Goal: Task Accomplishment & Management: Use online tool/utility

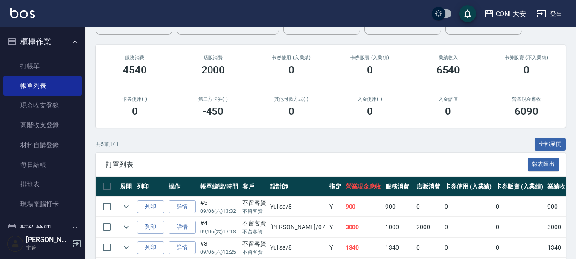
scroll to position [128, 0]
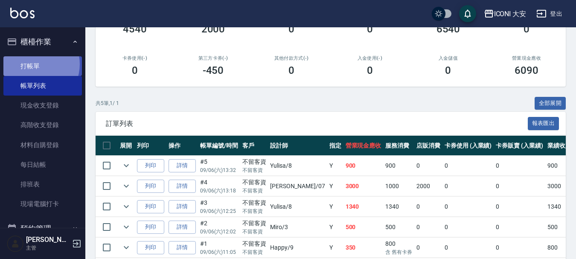
click at [35, 64] on link "打帳單" at bounding box center [42, 66] width 78 height 20
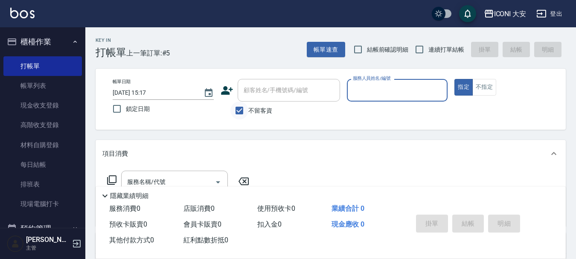
click at [236, 108] on input "不留客資" at bounding box center [239, 110] width 18 height 18
checkbox input "false"
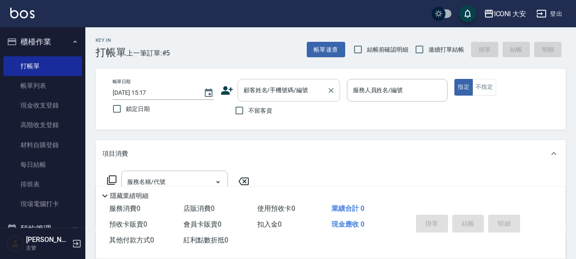
click at [263, 90] on div "顧客姓名/手機號碼/編號 顧客姓名/手機號碼/編號" at bounding box center [288, 90] width 102 height 23
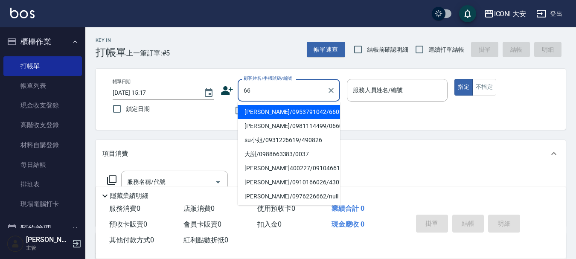
click at [270, 115] on li "[PERSON_NAME]/0953791042/660520" at bounding box center [288, 112] width 102 height 14
type input "[PERSON_NAME]/0953791042/660520"
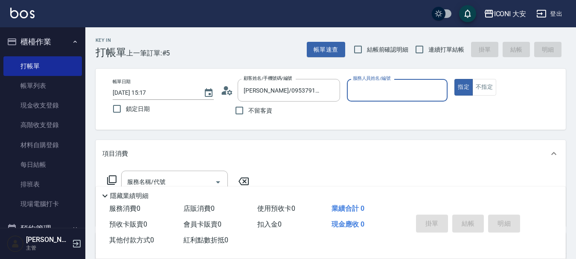
type input "Happy-9"
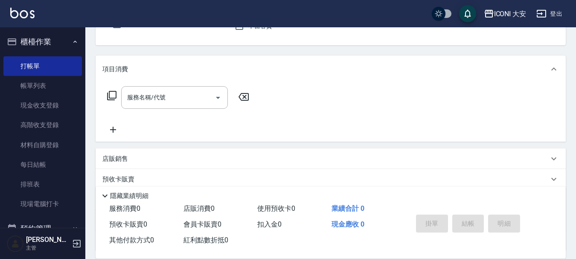
scroll to position [85, 0]
click at [189, 99] on input "服務名稱/代號" at bounding box center [168, 96] width 86 height 15
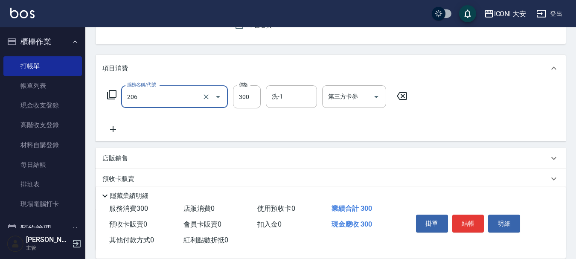
type input "洗髮(206)"
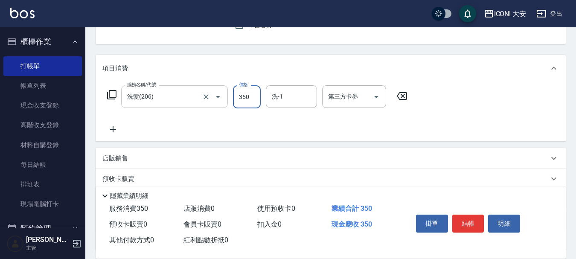
type input "350"
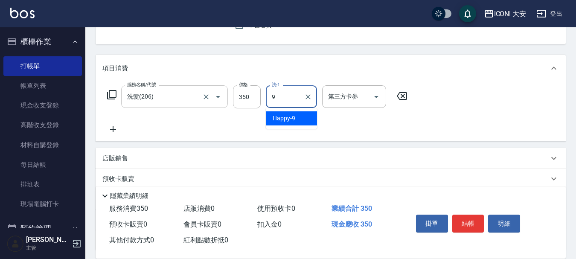
type input "Happy-9"
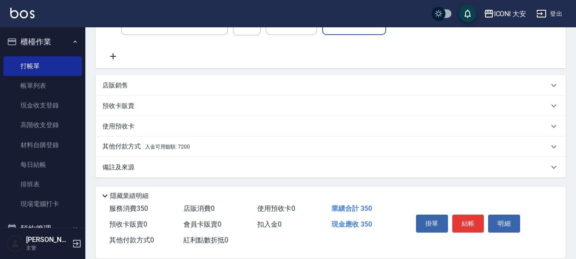
scroll to position [159, 0]
click at [181, 149] on span "入金可用餘額: 7200" at bounding box center [167, 146] width 45 height 6
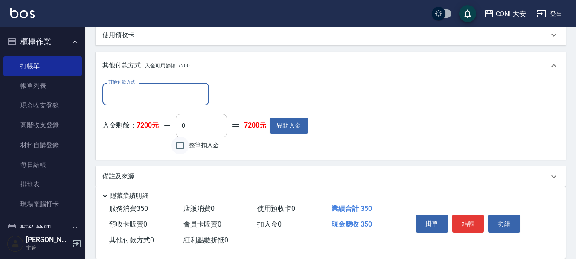
scroll to position [258, 0]
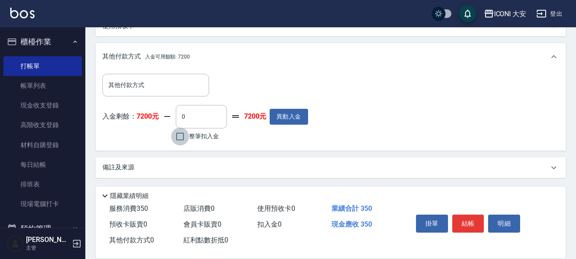
click at [185, 141] on input "整筆扣入金" at bounding box center [180, 136] width 18 height 18
checkbox input "true"
type input "350"
click at [467, 222] on button "結帳" at bounding box center [468, 223] width 32 height 18
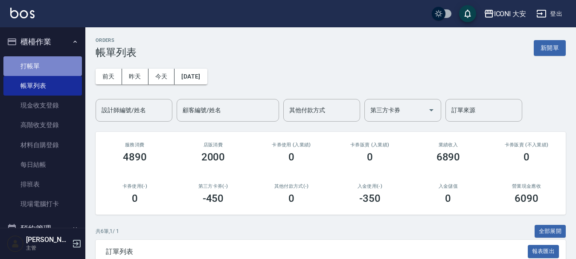
click at [47, 62] on link "打帳單" at bounding box center [42, 66] width 78 height 20
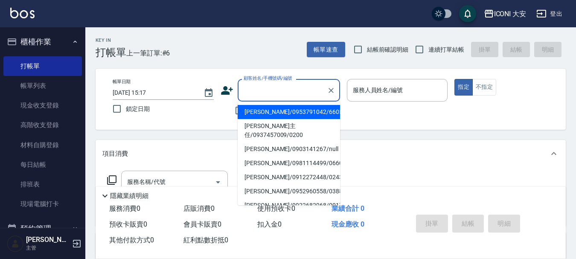
click at [262, 87] on input "顧客姓名/手機號碼/編號" at bounding box center [282, 90] width 82 height 15
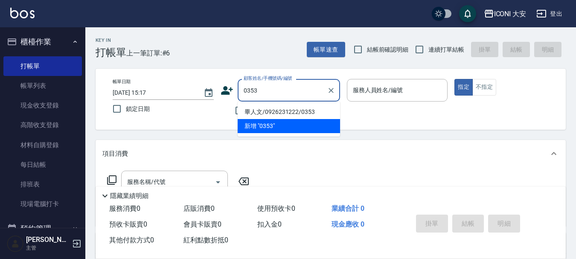
click at [261, 114] on li "畢人文/0926231222/0353" at bounding box center [288, 112] width 102 height 14
type input "畢人文/0926231222/0353"
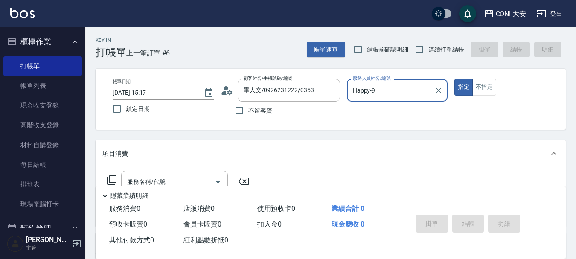
type input "Happy-9"
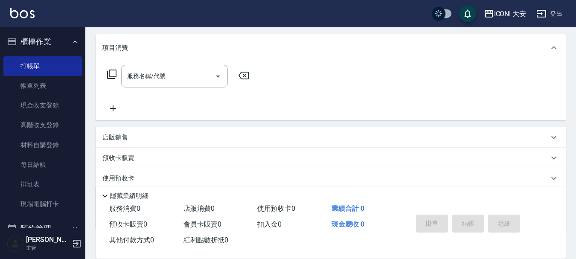
scroll to position [128, 0]
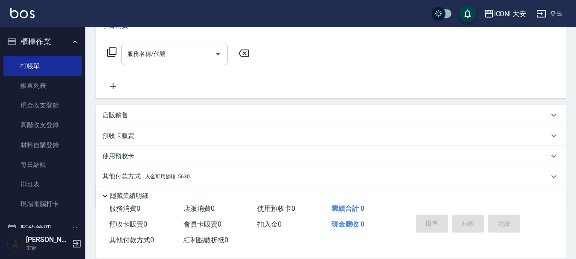
click at [170, 55] on input "服務名稱/代號" at bounding box center [168, 53] width 86 height 15
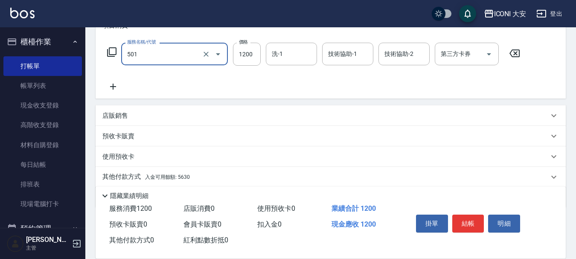
type input "染髮(501)"
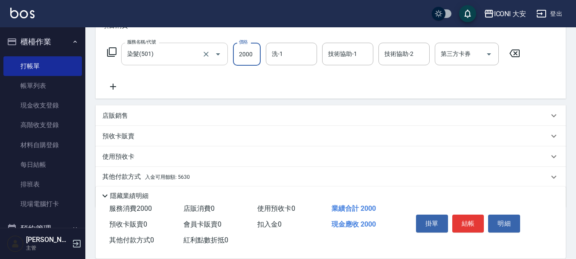
type input "2000"
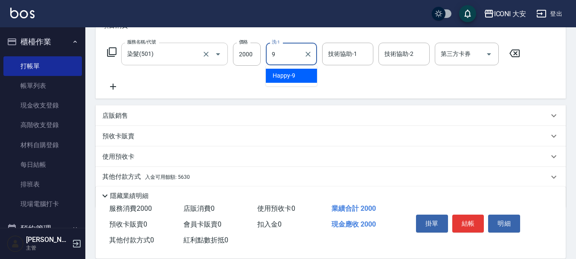
type input "Happy-9"
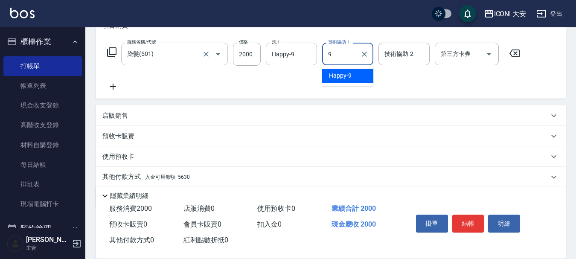
type input "Happy-9"
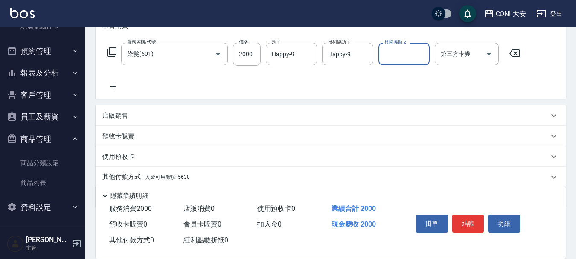
scroll to position [178, 0]
click at [175, 174] on span "入金可用餘額: 5630" at bounding box center [167, 177] width 45 height 6
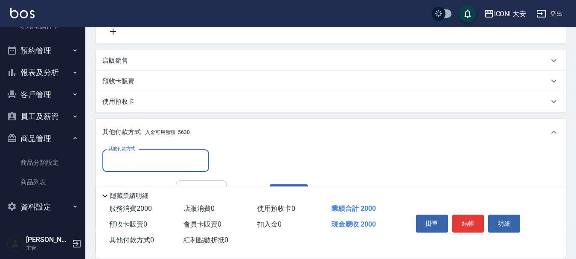
scroll to position [258, 0]
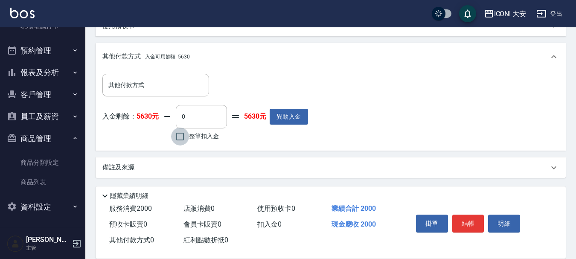
click at [180, 133] on input "整筆扣入金" at bounding box center [180, 136] width 18 height 18
checkbox input "true"
type input "2000"
click at [463, 219] on button "結帳" at bounding box center [468, 223] width 32 height 18
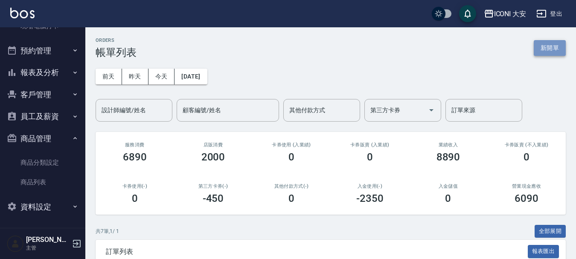
click at [547, 45] on button "新開單" at bounding box center [549, 48] width 32 height 16
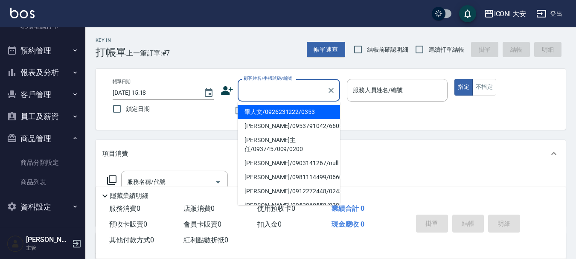
click at [262, 90] on input "顧客姓名/手機號碼/編號" at bounding box center [282, 90] width 82 height 15
click at [260, 109] on li "畢人文/0926231222/0353" at bounding box center [288, 112] width 102 height 14
type input "畢人文/0926231222/0353"
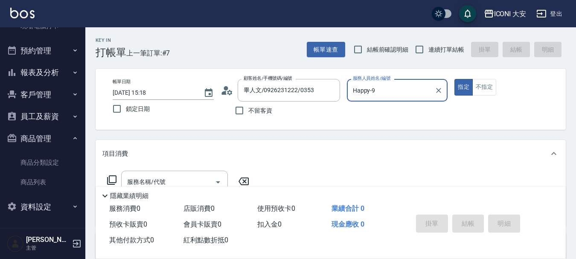
type input "Happy-9"
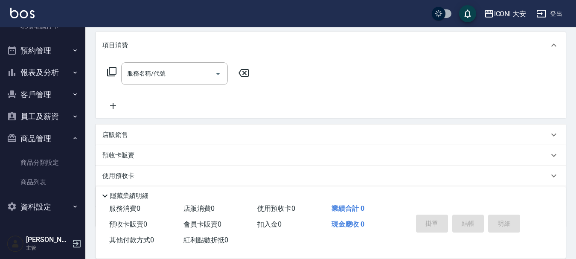
scroll to position [30, 0]
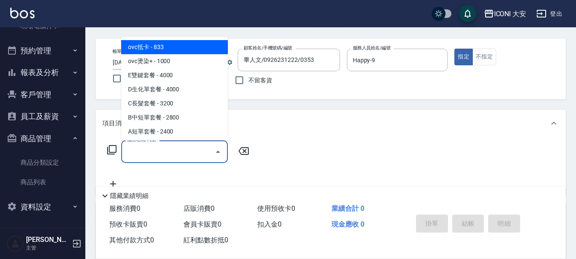
click at [163, 151] on input "服務名稱/代號" at bounding box center [168, 151] width 86 height 15
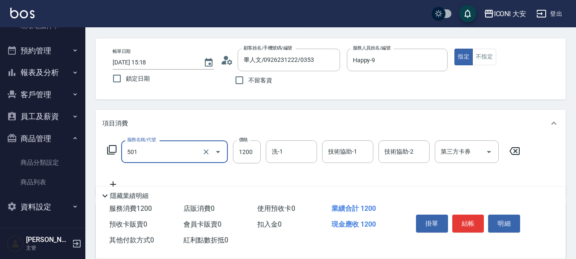
type input "染髮(501)"
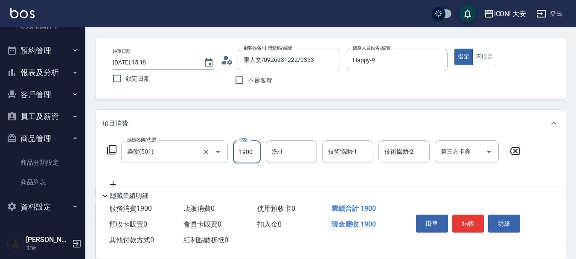
type input "1900"
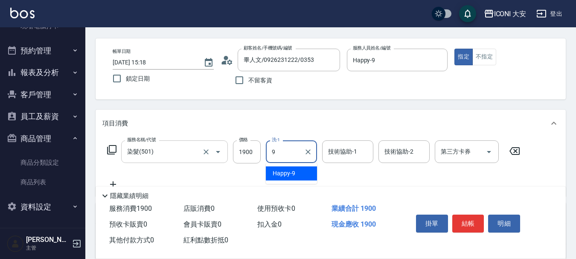
type input "Happy-9"
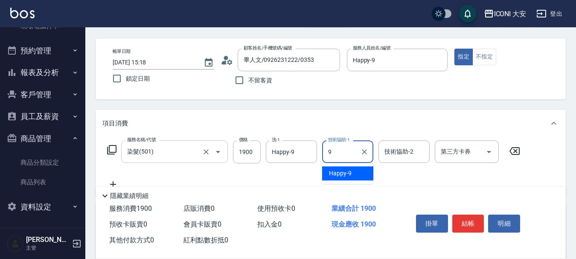
type input "Happy-9"
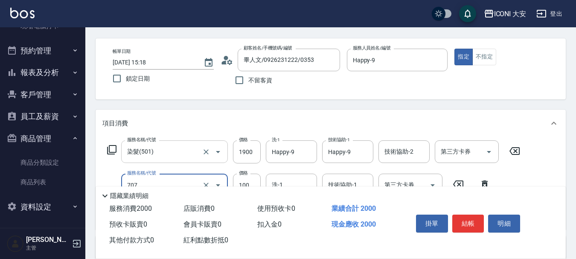
type input "瞬間護髮(707)"
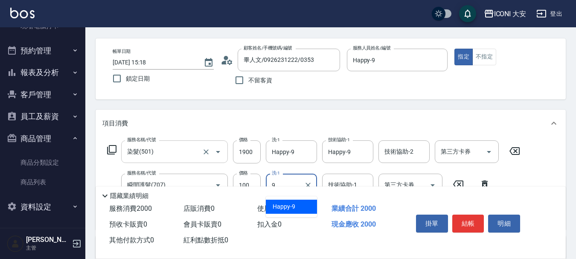
type input "Happy-9"
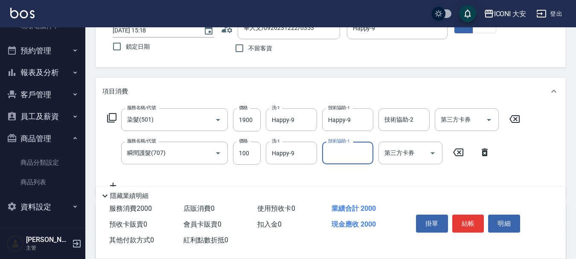
scroll to position [158, 0]
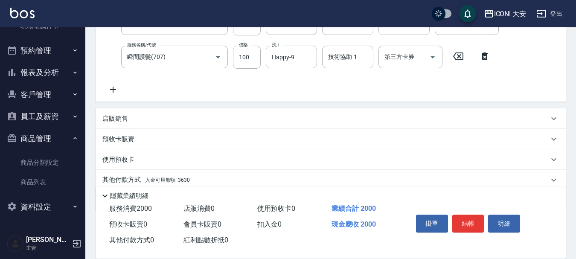
click at [115, 96] on div "服務名稱/代號 染髮(501) 服務名稱/代號 價格 1900 價格 洗-1 Happy-9 洗-1 技術協助-1 Happy-9 技術協助-1 技術協助-2…" at bounding box center [331, 55] width 470 height 93
click at [114, 93] on icon at bounding box center [112, 89] width 21 height 10
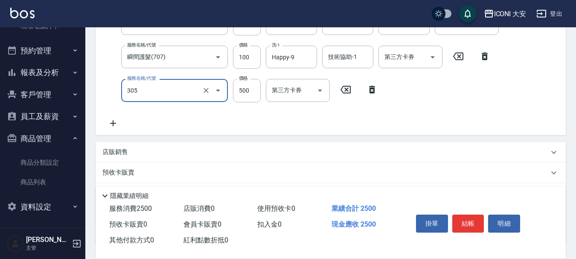
type input "剪髮(305)"
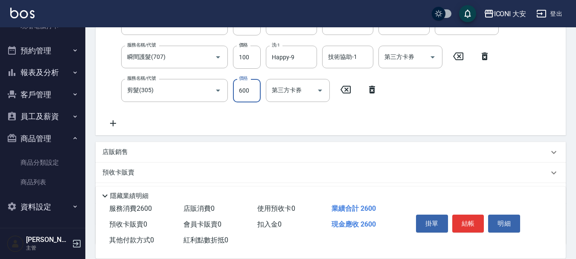
scroll to position [226, 0]
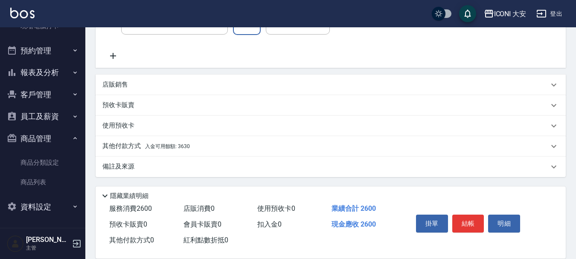
type input "600"
click at [174, 148] on span "入金可用餘額: 3630" at bounding box center [167, 146] width 45 height 6
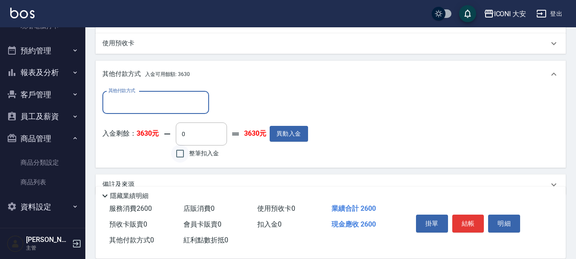
scroll to position [325, 0]
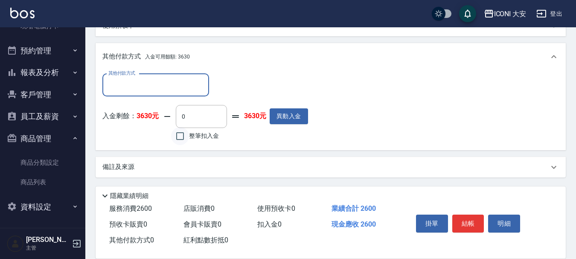
click at [184, 134] on input "整筆扣入金" at bounding box center [180, 136] width 18 height 18
checkbox input "true"
type input "2600"
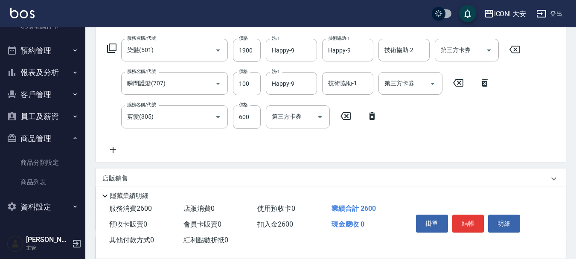
scroll to position [70, 0]
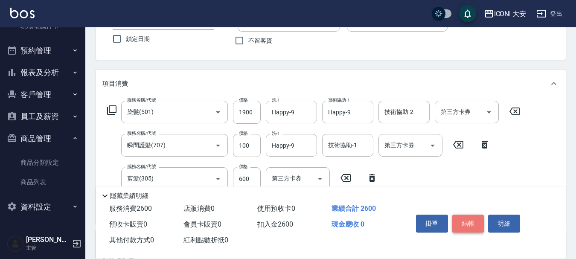
click at [463, 220] on button "結帳" at bounding box center [468, 223] width 32 height 18
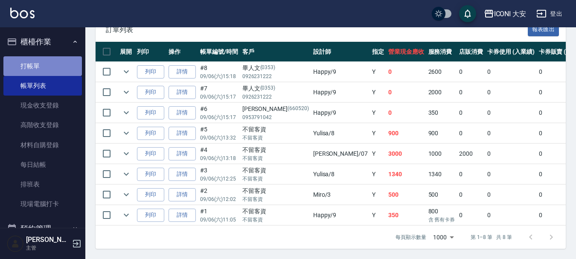
click at [57, 72] on link "打帳單" at bounding box center [42, 66] width 78 height 20
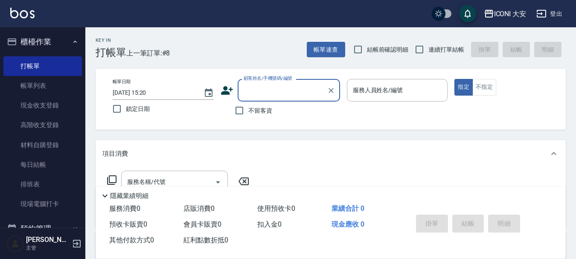
click at [281, 87] on input "顧客姓名/手機號碼/編號" at bounding box center [282, 90] width 82 height 15
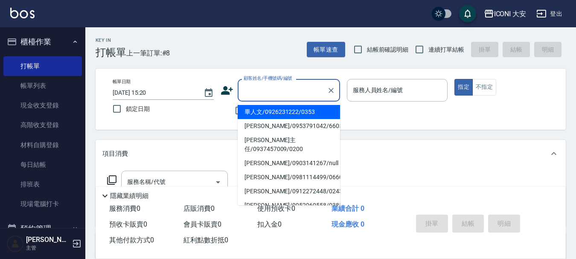
click at [284, 116] on li "畢人文/0926231222/0353" at bounding box center [288, 112] width 102 height 14
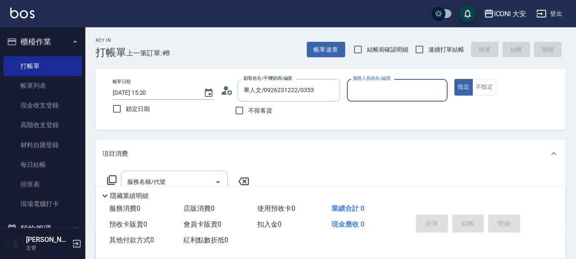
type input "畢人文/0926231222/0353"
type input "Happy-9"
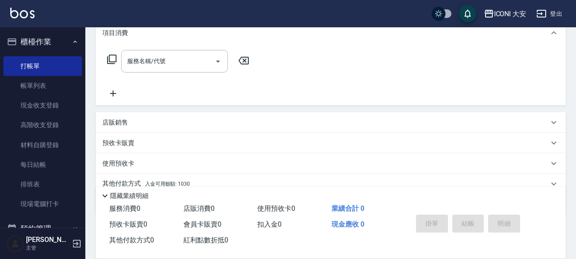
scroll to position [128, 0]
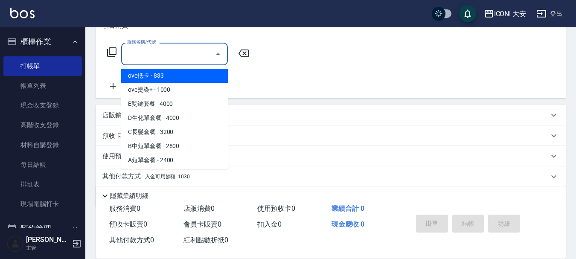
click at [165, 56] on input "服務名稱/代號" at bounding box center [168, 53] width 86 height 15
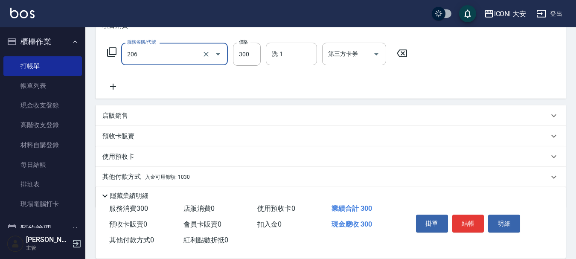
type input "洗髮(206)"
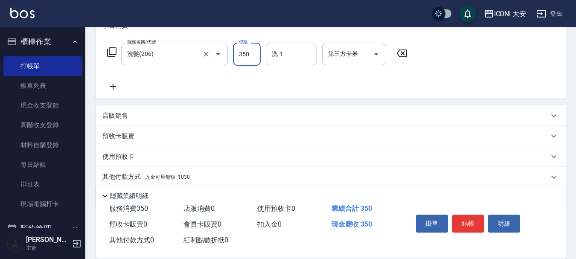
type input "350"
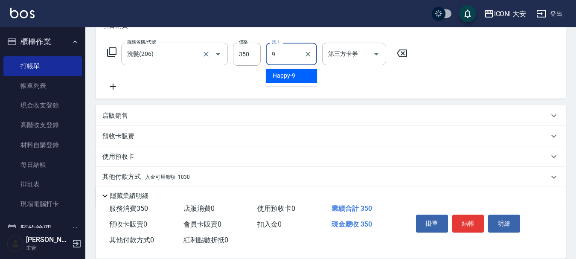
type input "Happy-9"
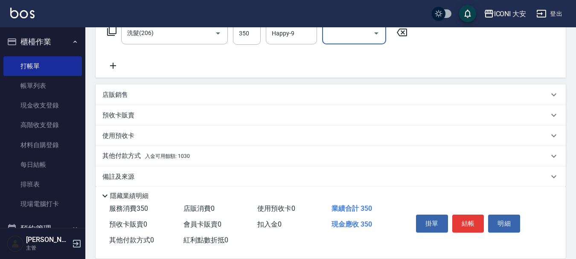
scroll to position [159, 0]
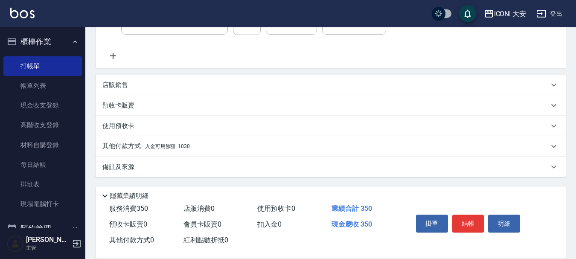
click at [165, 148] on span "入金可用餘額: 1030" at bounding box center [167, 146] width 45 height 6
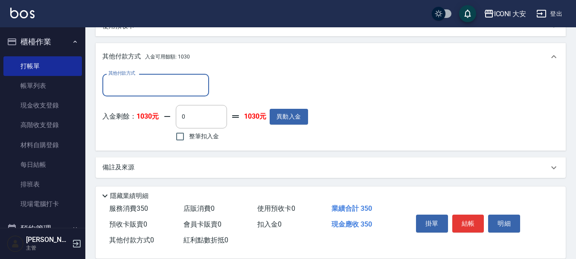
scroll to position [259, 0]
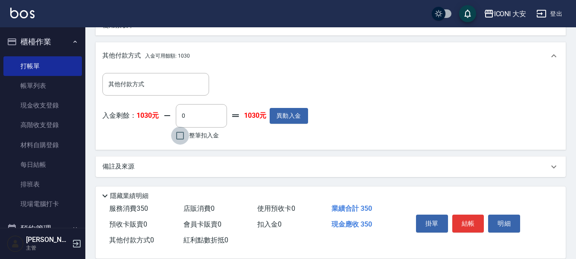
click at [182, 141] on input "整筆扣入金" at bounding box center [180, 136] width 18 height 18
checkbox input "true"
type input "350"
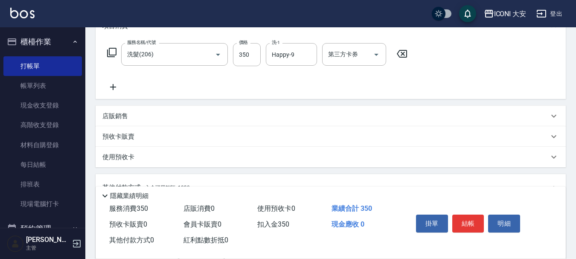
scroll to position [89, 0]
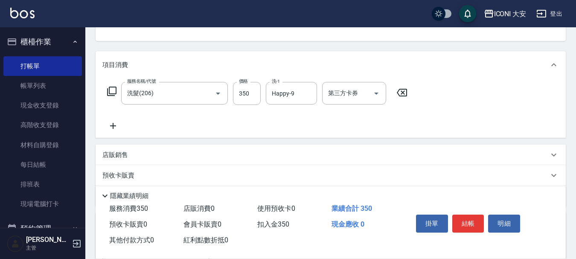
click at [116, 127] on icon at bounding box center [112, 126] width 21 height 10
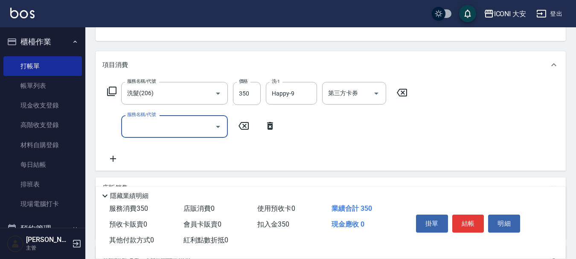
type input "7"
type input "0"
type input "[PERSON_NAME](701)"
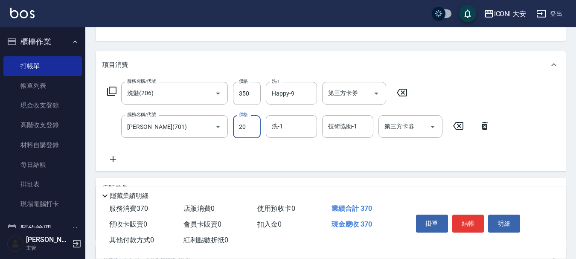
type input "20"
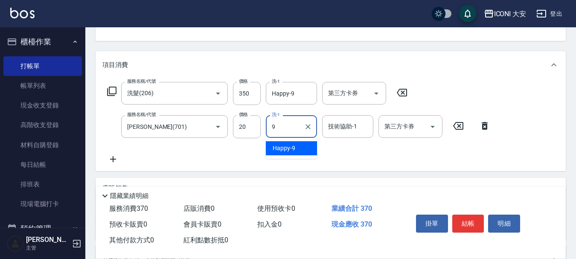
type input "Happy-9"
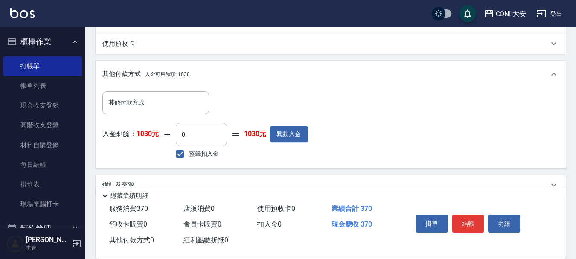
scroll to position [292, 0]
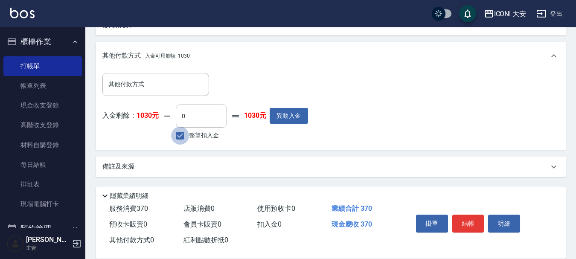
click at [179, 135] on input "整筆扣入金" at bounding box center [180, 136] width 18 height 18
checkbox input "true"
type input "370"
click at [461, 214] on button "結帳" at bounding box center [468, 223] width 32 height 18
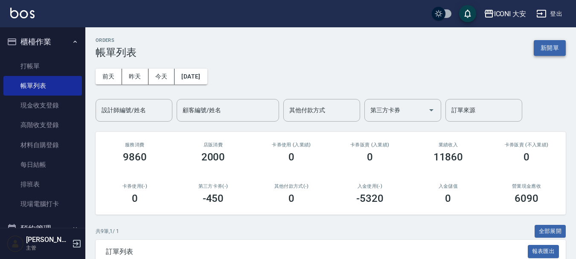
click at [550, 47] on button "新開單" at bounding box center [549, 48] width 32 height 16
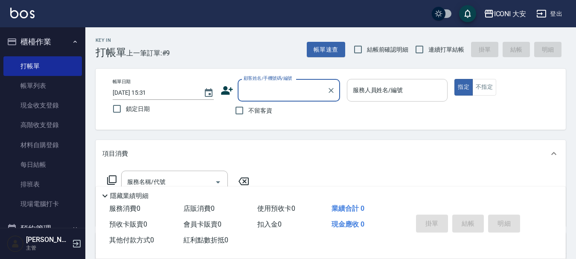
drag, startPoint x: 406, startPoint y: 86, endPoint x: 405, endPoint y: 93, distance: 6.5
click at [406, 87] on input "服務人員姓名/編號" at bounding box center [396, 90] width 93 height 15
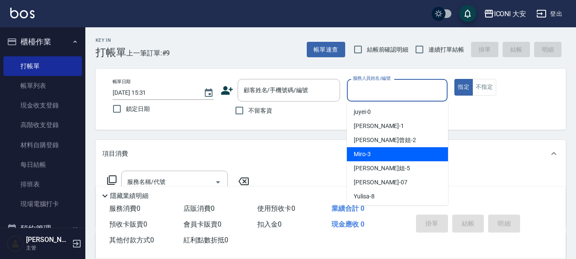
click at [383, 155] on div "Miro -3" at bounding box center [397, 154] width 101 height 14
type input "Miro-3"
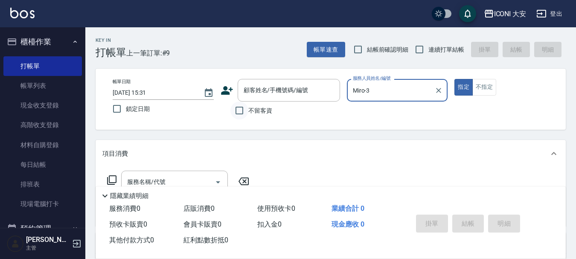
click at [241, 112] on input "不留客資" at bounding box center [239, 110] width 18 height 18
checkbox input "true"
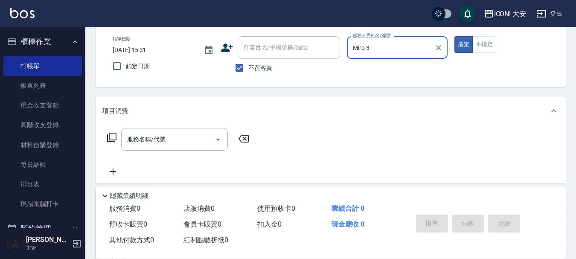
click at [110, 138] on icon at bounding box center [111, 137] width 9 height 9
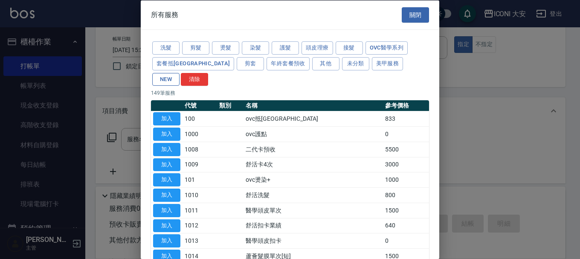
click at [180, 72] on button "NEW" at bounding box center [165, 78] width 27 height 13
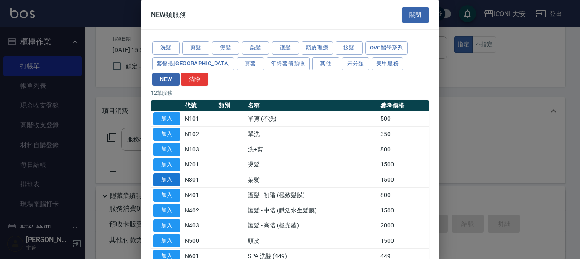
click at [168, 173] on button "加入" at bounding box center [166, 179] width 27 height 13
type input "染髮(N301)"
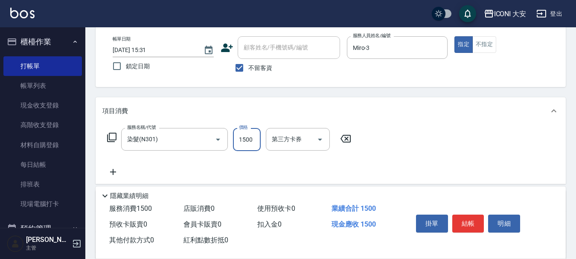
click at [249, 144] on input "1500" at bounding box center [247, 139] width 28 height 23
type input "1800"
click at [466, 218] on button "結帳" at bounding box center [468, 223] width 32 height 18
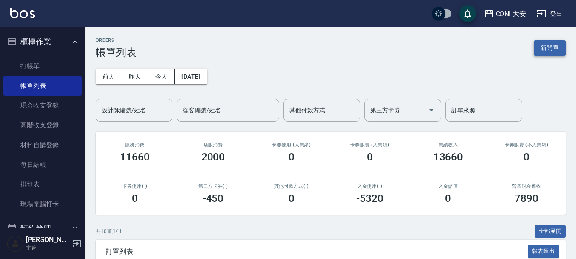
click at [551, 48] on button "新開單" at bounding box center [549, 48] width 32 height 16
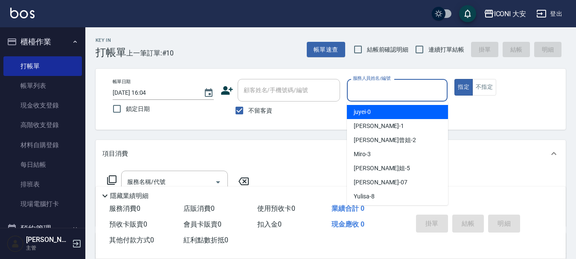
click at [431, 90] on input "服務人員姓名/編號" at bounding box center [396, 90] width 93 height 15
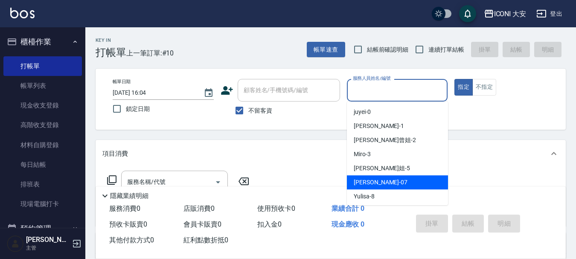
click at [368, 180] on span "[PERSON_NAME] -07" at bounding box center [380, 182] width 54 height 9
type input "[PERSON_NAME]-07"
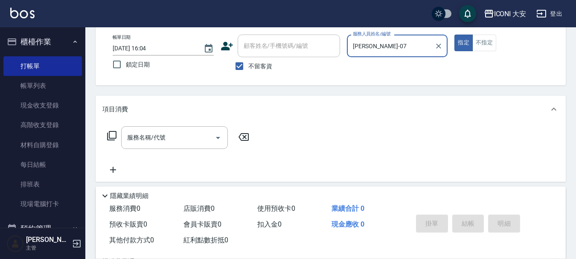
scroll to position [85, 0]
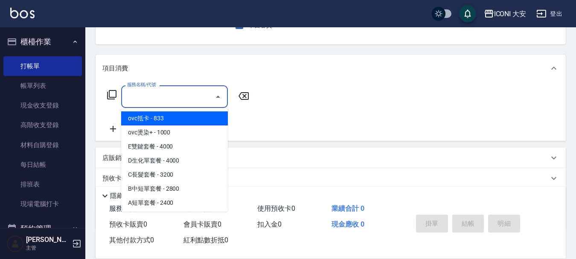
drag, startPoint x: 177, startPoint y: 104, endPoint x: 182, endPoint y: 101, distance: 5.5
click at [177, 103] on input "服務名稱/代號" at bounding box center [168, 96] width 86 height 15
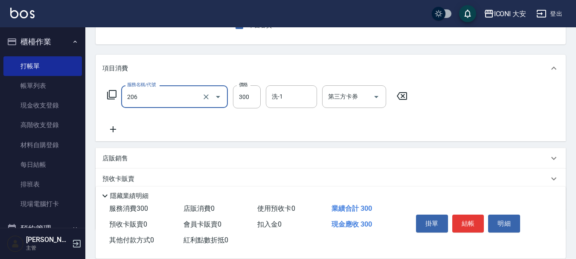
type input "洗髮(206)"
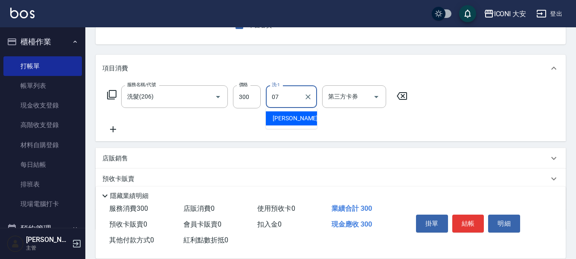
type input "[PERSON_NAME]-07"
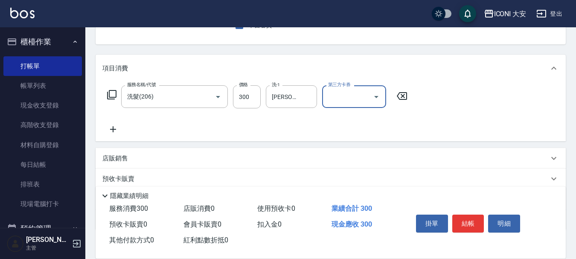
click at [113, 130] on icon at bounding box center [113, 129] width 6 height 6
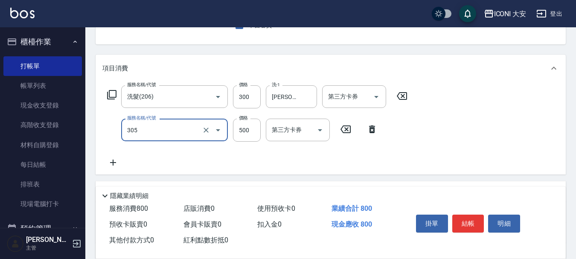
type input "剪髮(305)"
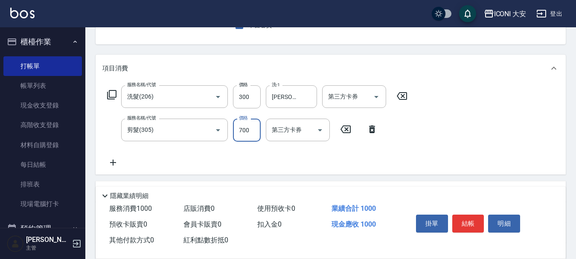
type input "700"
click at [469, 223] on button "結帳" at bounding box center [468, 223] width 32 height 18
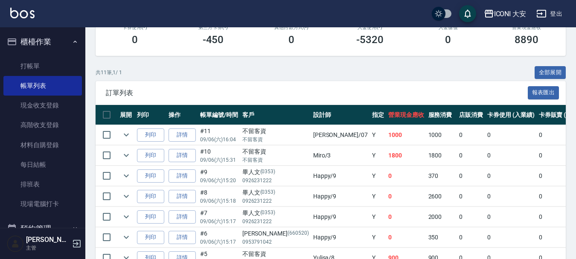
scroll to position [171, 0]
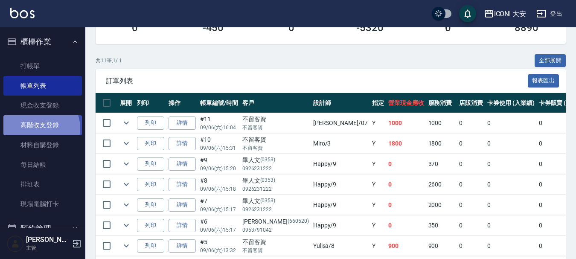
click at [40, 128] on link "高階收支登錄" at bounding box center [42, 125] width 78 height 20
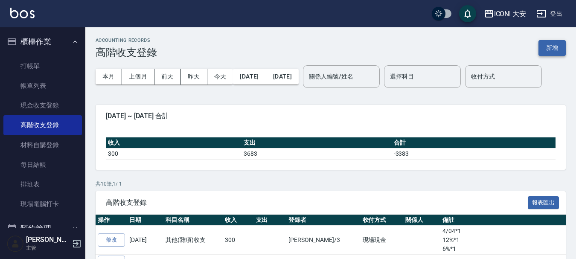
click at [557, 53] on button "新增" at bounding box center [551, 48] width 27 height 16
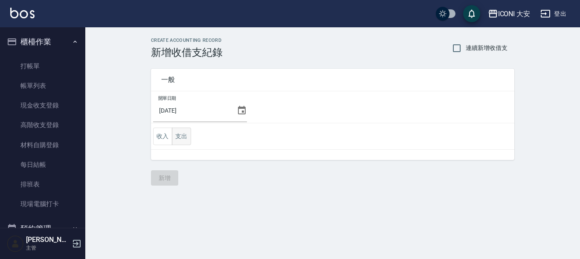
click at [183, 133] on button "支出" at bounding box center [181, 135] width 19 height 17
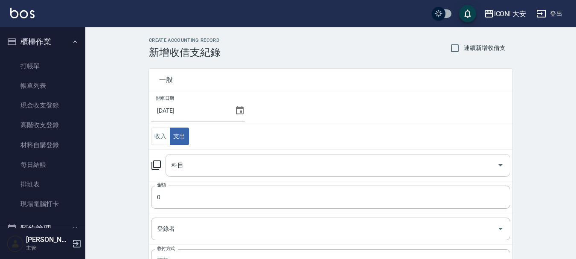
click at [417, 168] on input "科目" at bounding box center [331, 165] width 324 height 15
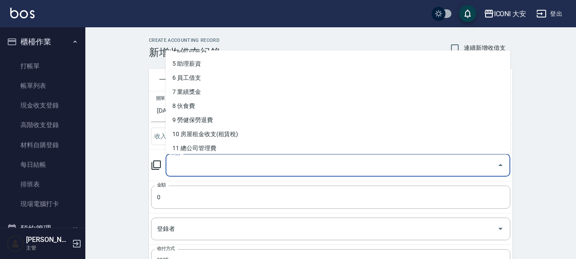
scroll to position [85, 0]
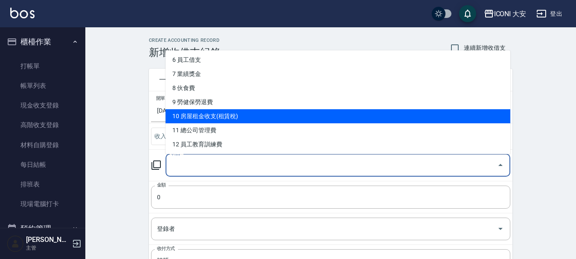
click at [225, 115] on li "10 房屋租金收支(租賃稅)" at bounding box center [337, 116] width 345 height 14
type input "10 房屋租金收支(租賃稅)"
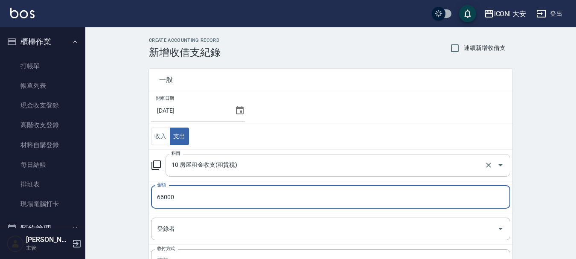
type input "66000"
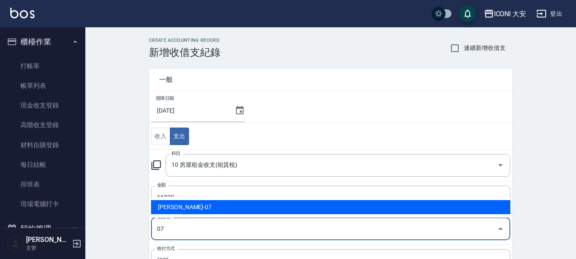
type input "[PERSON_NAME]-07"
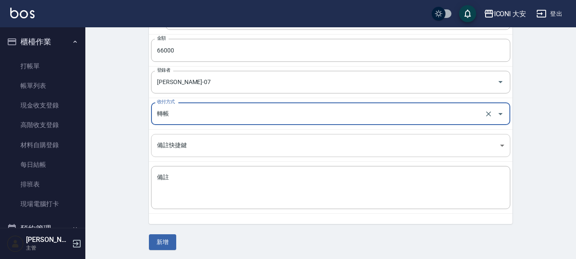
scroll to position [148, 0]
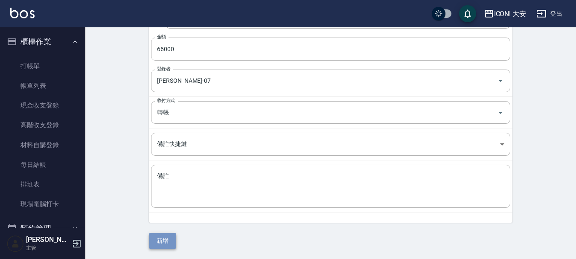
click at [167, 243] on button "新增" at bounding box center [162, 241] width 27 height 16
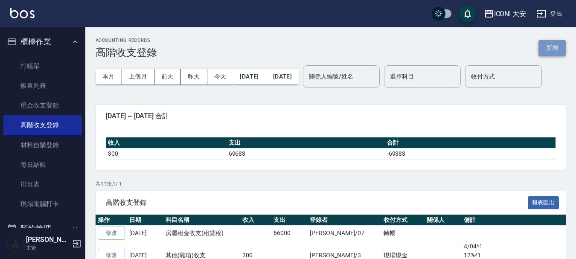
click at [552, 51] on button "新增" at bounding box center [551, 48] width 27 height 16
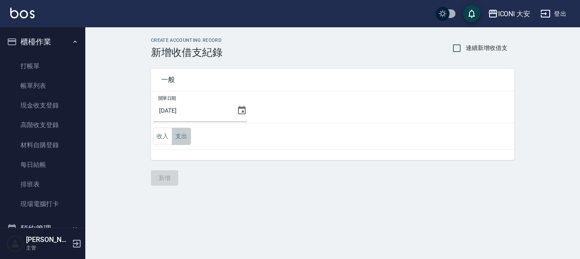
click at [178, 135] on button "支出" at bounding box center [181, 135] width 19 height 17
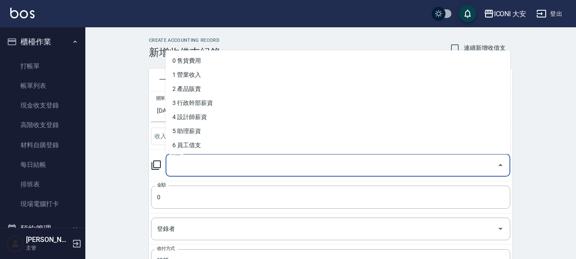
click at [482, 171] on input "科目" at bounding box center [331, 165] width 324 height 15
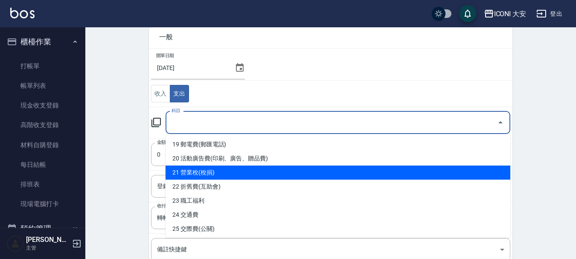
scroll to position [225, 0]
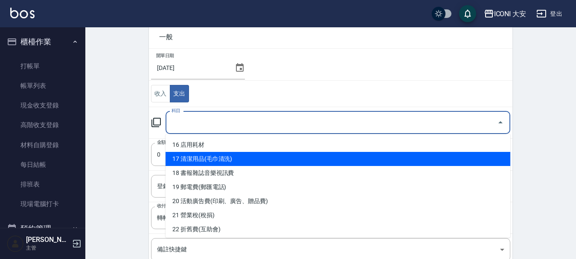
click at [223, 162] on li "17 清潔用品(毛巾清洗)" at bounding box center [337, 159] width 345 height 14
type input "17 清潔用品(毛巾清洗)"
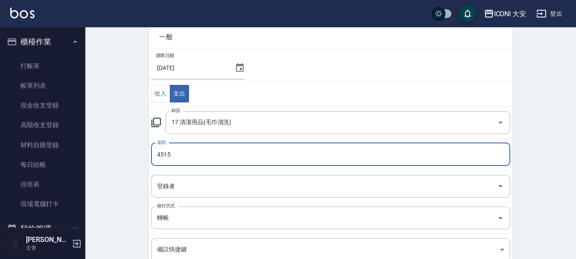
type input "4515"
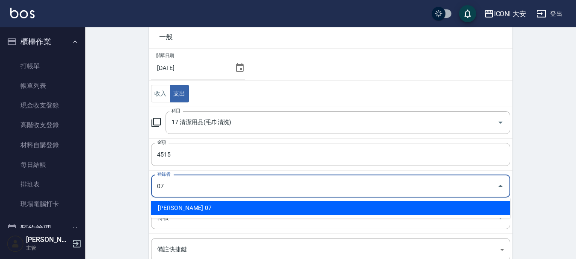
type input "[PERSON_NAME]-07"
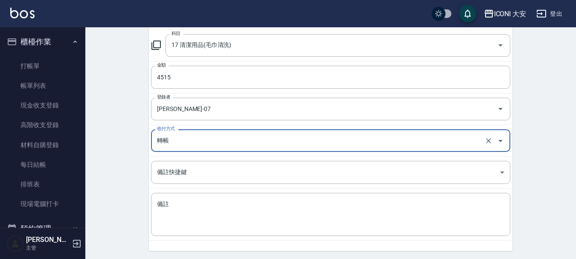
scroll to position [128, 0]
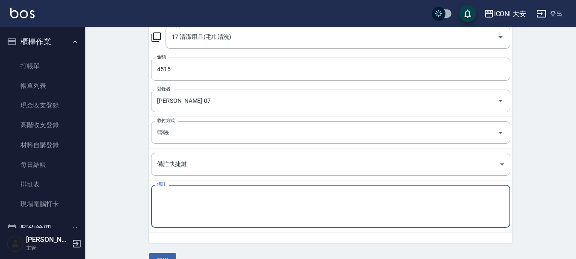
click at [191, 199] on textarea "備註" at bounding box center [330, 206] width 347 height 29
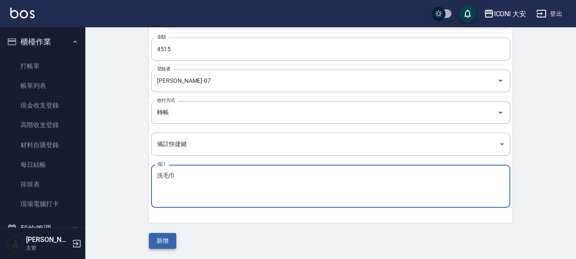
type textarea "洗毛巾"
click at [163, 239] on button "新增" at bounding box center [162, 241] width 27 height 16
